Goal: Information Seeking & Learning: Learn about a topic

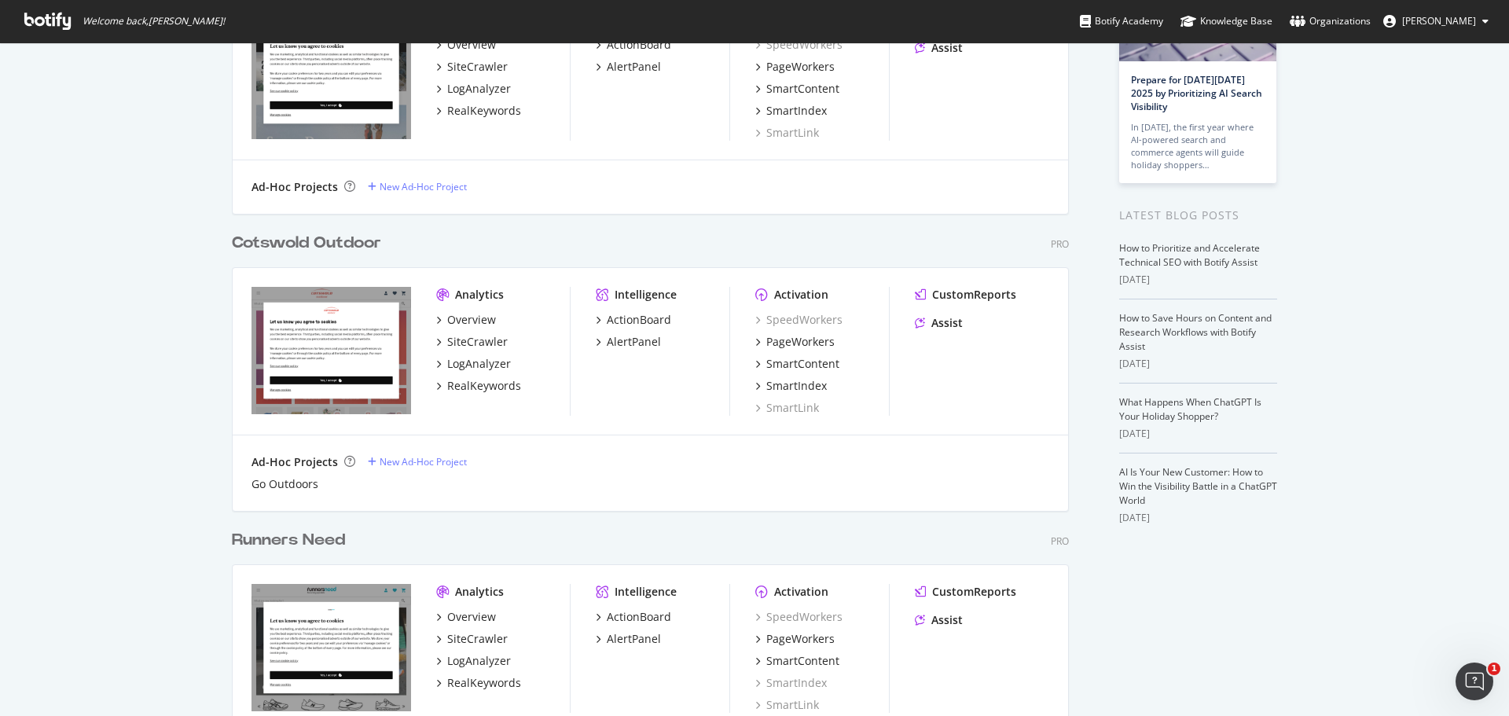
scroll to position [254, 0]
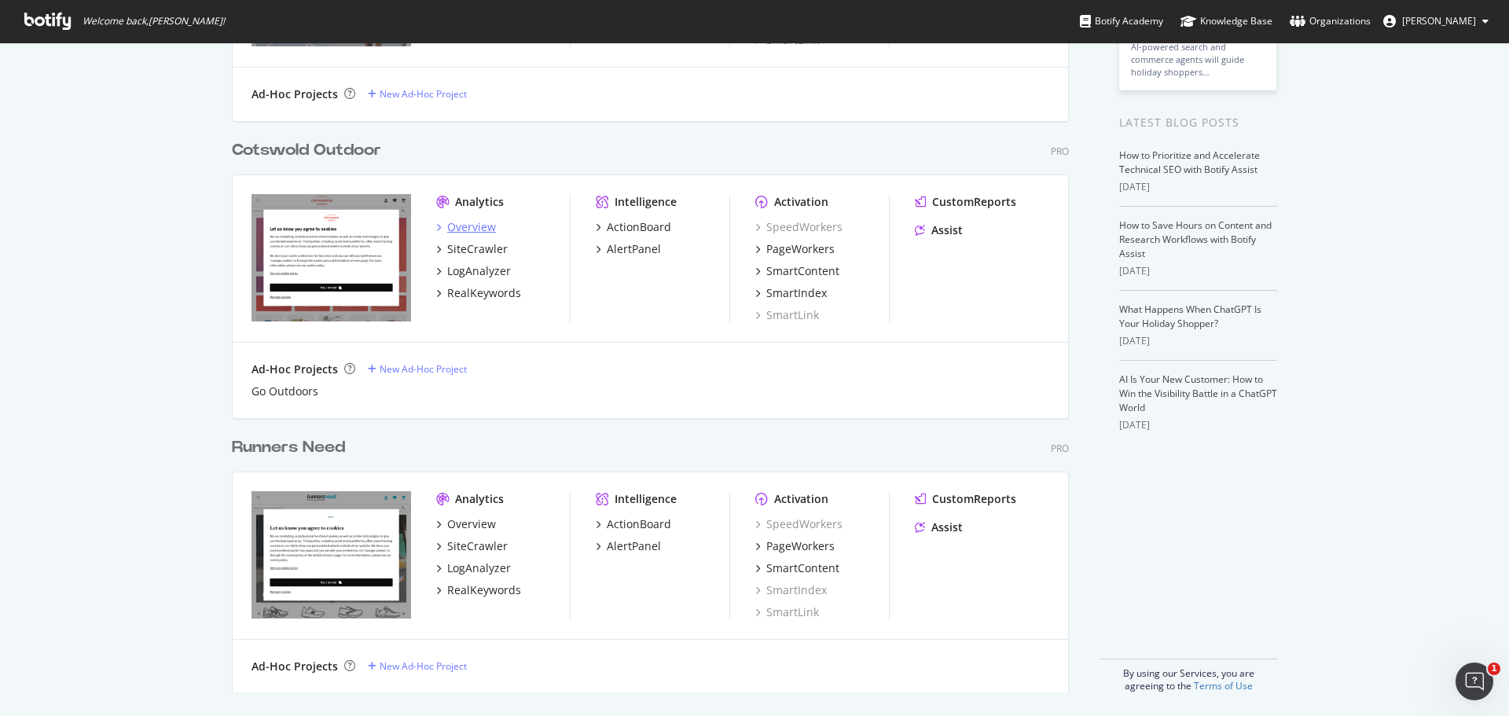
click at [480, 219] on div "Overview" at bounding box center [471, 227] width 49 height 16
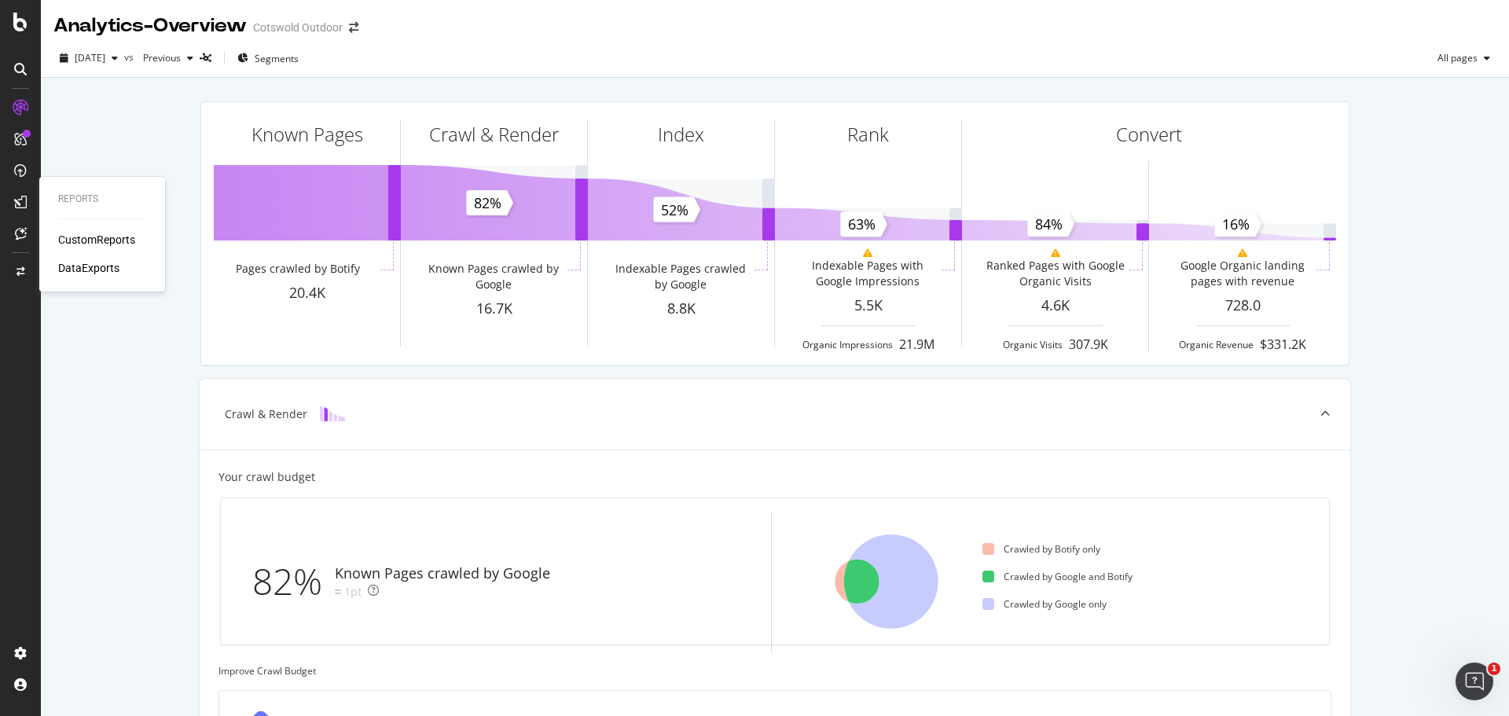
click at [100, 233] on div "CustomReports" at bounding box center [96, 240] width 77 height 16
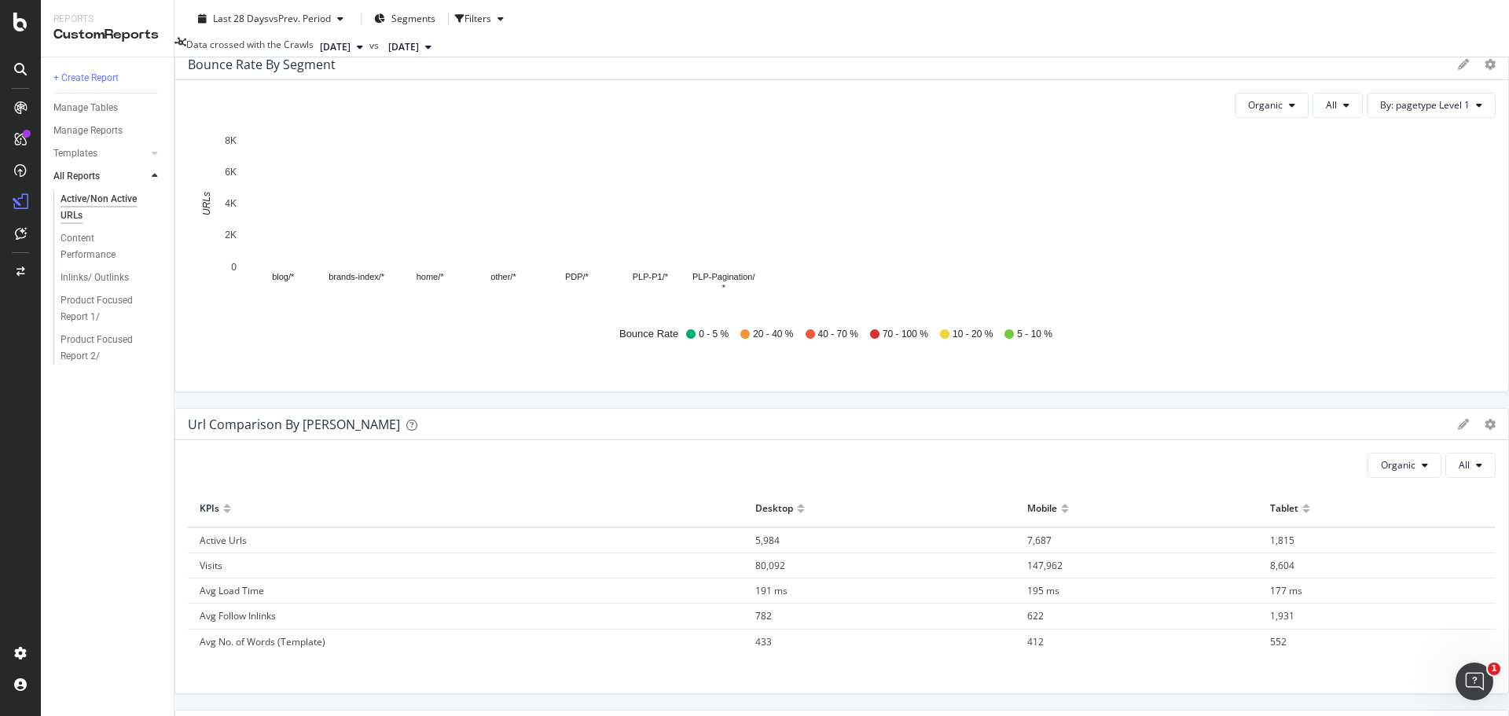
scroll to position [1829, 0]
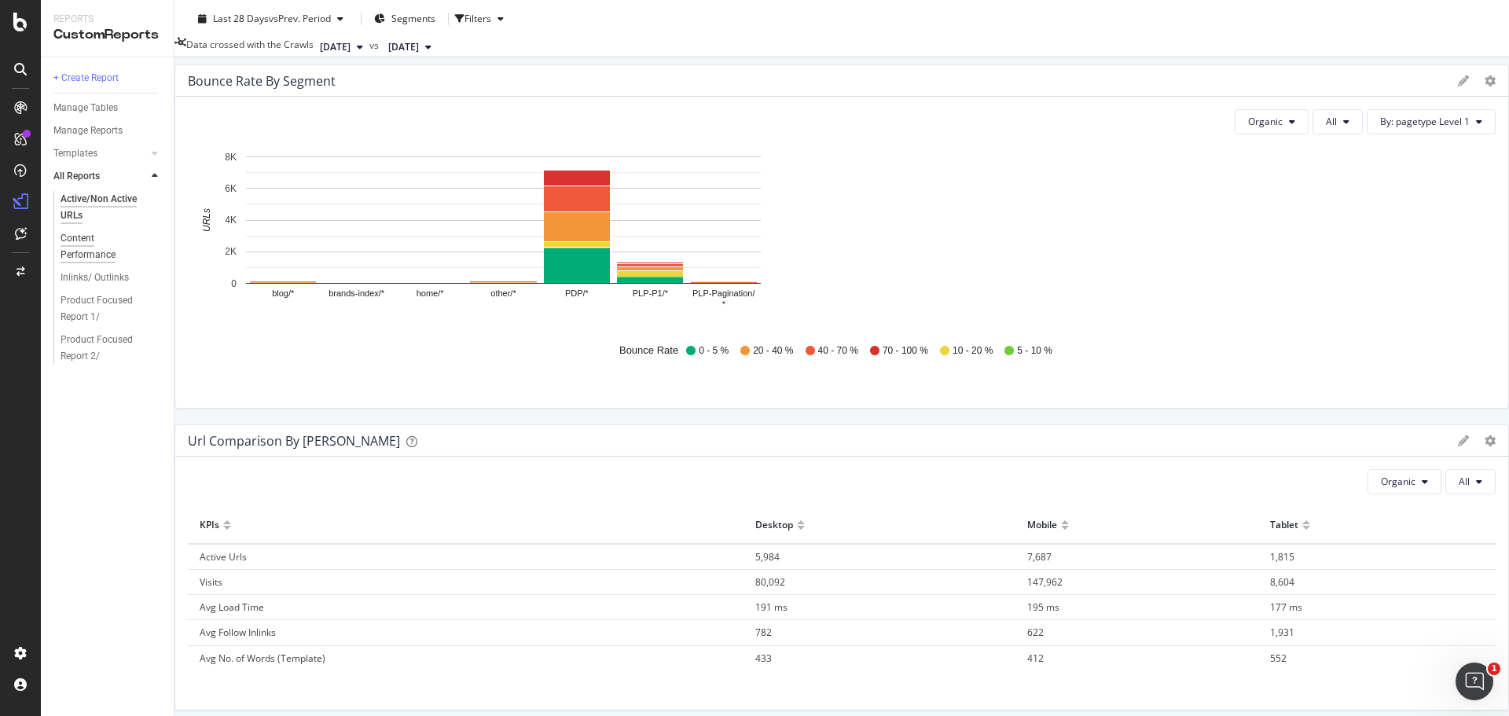
click at [84, 234] on div "Content Performance" at bounding box center [104, 246] width 87 height 33
